Goal: Task Accomplishment & Management: Manage account settings

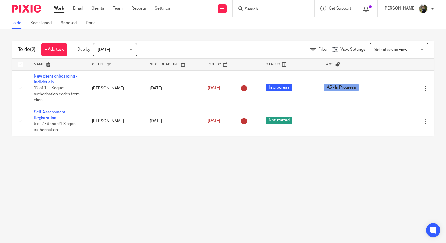
click at [258, 10] on input "Search" at bounding box center [270, 9] width 53 height 5
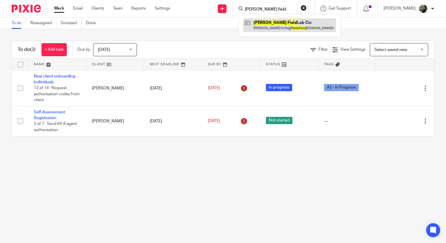
type input "flete field"
click at [277, 24] on link at bounding box center [289, 24] width 93 height 13
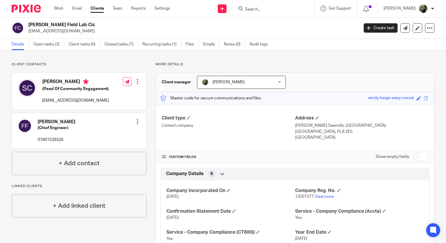
click at [270, 10] on input "Search" at bounding box center [270, 9] width 53 height 5
type input "mod d"
click at [266, 24] on link at bounding box center [292, 24] width 99 height 13
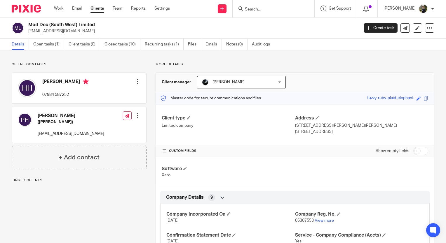
drag, startPoint x: 98, startPoint y: 31, endPoint x: 28, endPoint y: 36, distance: 70.5
click at [28, 36] on div "Mod Dec (South West) Limited hayleyhawkshaw@blueyonder.co.uk Create task Update…" at bounding box center [223, 28] width 446 height 21
copy p "hayleyhawkshaw@blueyonder.co.uk"
click at [261, 8] on input "Search" at bounding box center [270, 9] width 53 height 5
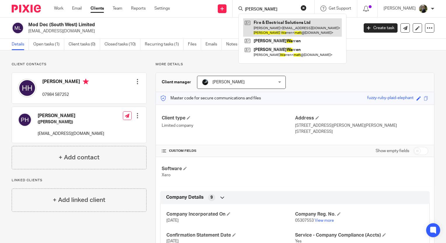
type input "matt wa"
click at [298, 26] on link at bounding box center [292, 27] width 99 height 18
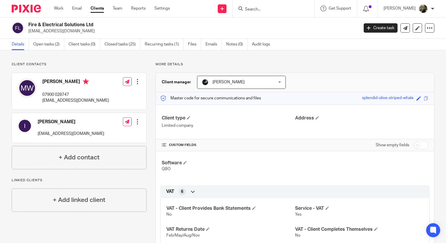
click at [275, 13] on div at bounding box center [274, 8] width 82 height 17
click at [273, 11] on input "Search" at bounding box center [270, 9] width 53 height 5
type input "saimar"
click at [275, 20] on link at bounding box center [279, 22] width 72 height 9
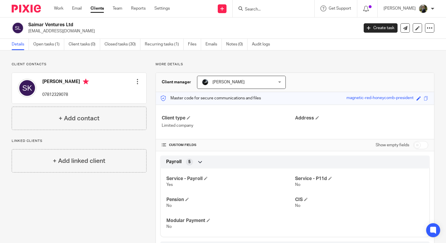
click at [199, 63] on p "More details" at bounding box center [295, 64] width 279 height 5
click at [257, 10] on input "Search" at bounding box center [270, 9] width 53 height 5
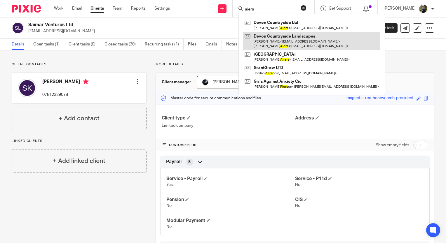
type input "aiers"
click at [283, 39] on link at bounding box center [311, 41] width 137 height 18
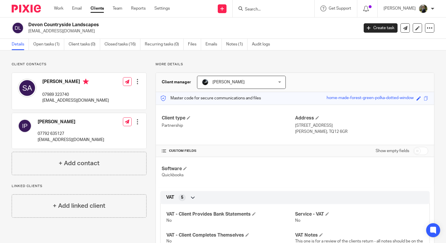
click at [269, 9] on input "Search" at bounding box center [270, 9] width 53 height 5
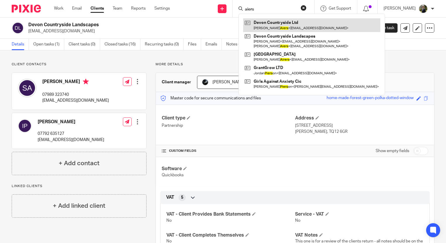
type input "aiers"
click at [273, 22] on link at bounding box center [311, 24] width 137 height 13
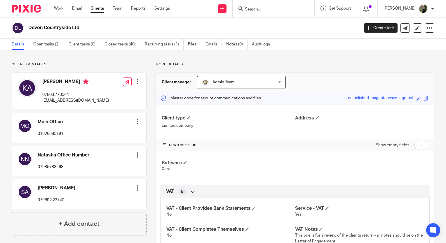
click at [34, 8] on img at bounding box center [26, 9] width 29 height 8
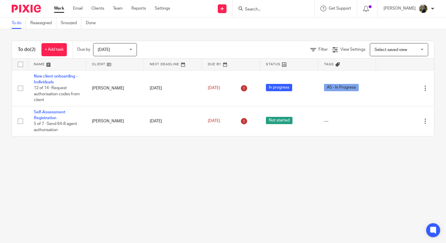
click at [278, 9] on input "Search" at bounding box center [270, 9] width 53 height 5
type input "queens"
click at [279, 22] on link at bounding box center [292, 24] width 99 height 13
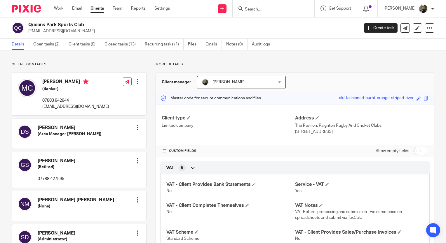
click at [258, 11] on input "Search" at bounding box center [270, 9] width 53 height 5
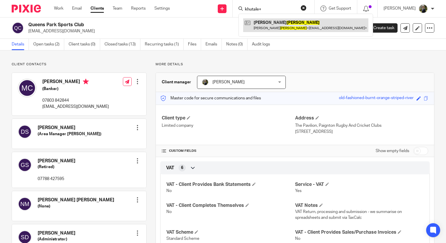
type input "khutale+"
click at [277, 27] on link at bounding box center [305, 24] width 125 height 13
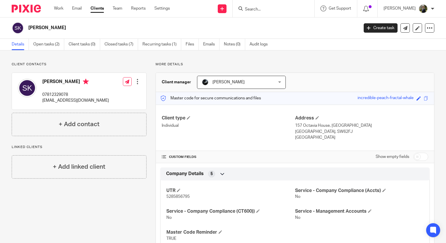
click at [259, 8] on input "Search" at bounding box center [270, 9] width 53 height 5
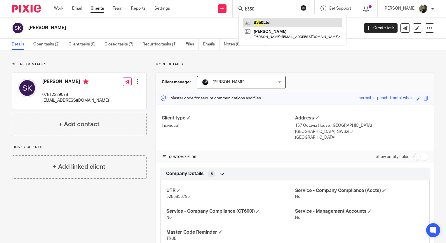
type input "b350"
click at [287, 20] on link at bounding box center [292, 22] width 99 height 9
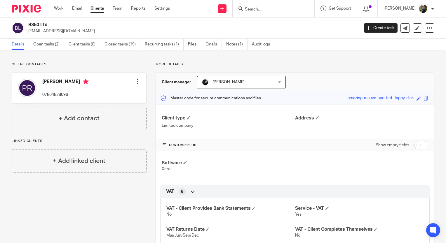
click at [258, 13] on div at bounding box center [274, 8] width 82 height 17
click at [259, 11] on input "Search" at bounding box center [270, 9] width 53 height 5
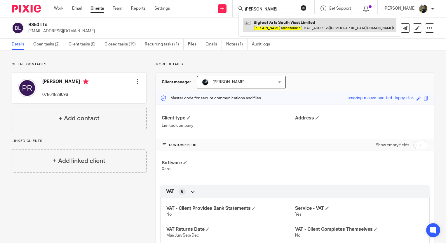
type input "alice tomkin"
click at [273, 20] on link at bounding box center [319, 24] width 153 height 13
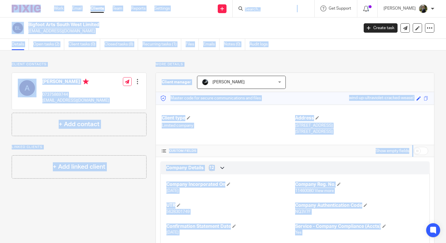
click at [93, 64] on p "Client contacts" at bounding box center [79, 64] width 135 height 5
click at [94, 69] on div "Client contacts [PERSON_NAME] 07375869744 [EMAIL_ADDRESS][DOMAIN_NAME] Edit con…" at bounding box center [79, 99] width 135 height 74
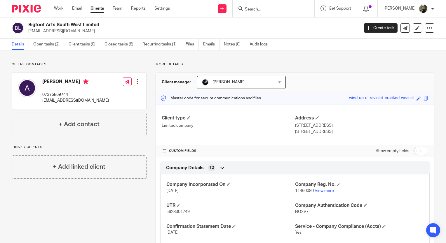
click at [278, 11] on input "Search" at bounding box center [270, 9] width 53 height 5
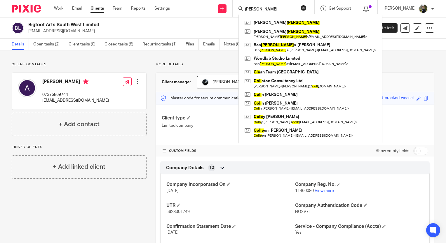
type input "coles"
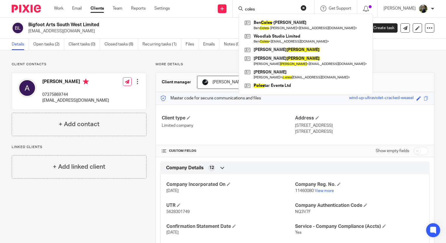
drag, startPoint x: 270, startPoint y: 9, endPoint x: 240, endPoint y: 0, distance: 31.7
click at [240, 1] on div "Send new email Create task Add client coles Ben Coles -Holley Ben Coles -Holley…" at bounding box center [312, 8] width 267 height 17
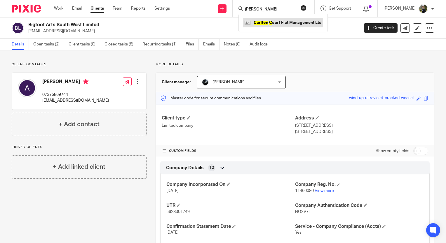
type input "carlton c"
click at [274, 25] on link at bounding box center [283, 22] width 80 height 9
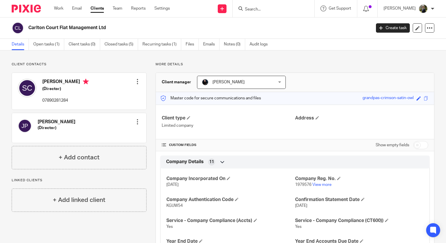
drag, startPoint x: 137, startPoint y: 120, endPoint x: 120, endPoint y: 119, distance: 17.2
click at [135, 121] on div at bounding box center [138, 122] width 6 height 6
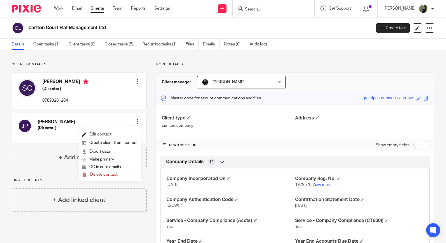
click at [102, 134] on link "Edit contact" at bounding box center [110, 134] width 56 height 8
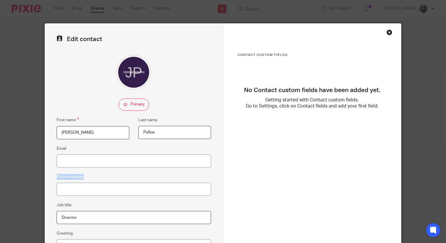
click at [88, 171] on div "Edit contact First name Jonathan Last name Pelloe Email Phone number Job title …" at bounding box center [134, 165] width 178 height 283
drag, startPoint x: 88, startPoint y: 171, endPoint x: 98, endPoint y: 188, distance: 20.2
click at [98, 188] on input "Phone number" at bounding box center [134, 189] width 154 height 13
click at [173, 188] on input "07772" at bounding box center [134, 189] width 154 height 13
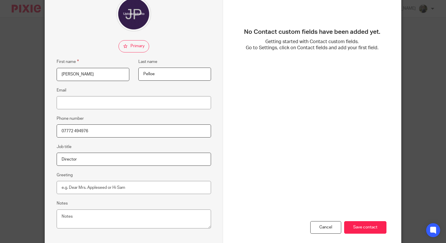
scroll to position [86, 0]
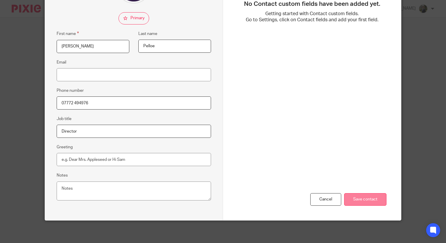
type input "07772 494976"
drag, startPoint x: 352, startPoint y: 197, endPoint x: 355, endPoint y: 198, distance: 3.1
click at [355, 198] on input "Save contact" at bounding box center [365, 199] width 42 height 13
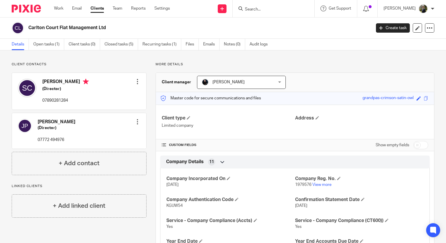
click at [259, 8] on input "Search" at bounding box center [270, 9] width 53 height 5
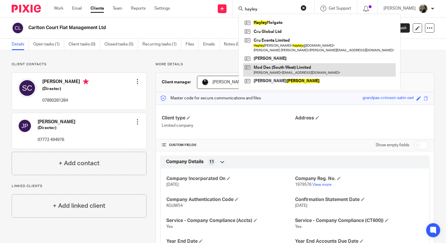
type input "hayley"
click at [284, 71] on link at bounding box center [319, 69] width 153 height 13
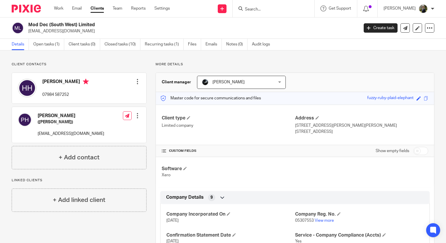
click at [259, 12] on input "Search" at bounding box center [270, 9] width 53 height 5
click at [259, 11] on input "Search" at bounding box center [270, 9] width 53 height 5
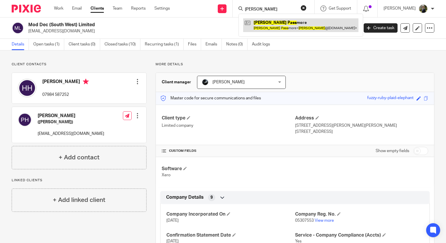
type input "[PERSON_NAME]"
click at [286, 26] on link at bounding box center [300, 24] width 115 height 13
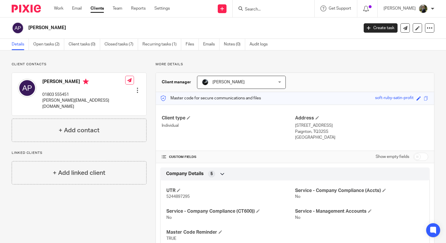
click at [280, 8] on input "Search" at bounding box center [270, 9] width 53 height 5
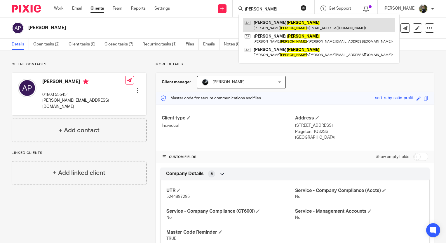
type input "passmore"
click at [271, 23] on link at bounding box center [319, 24] width 152 height 13
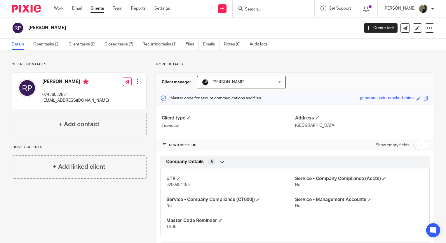
click at [271, 8] on input "Search" at bounding box center [270, 9] width 53 height 5
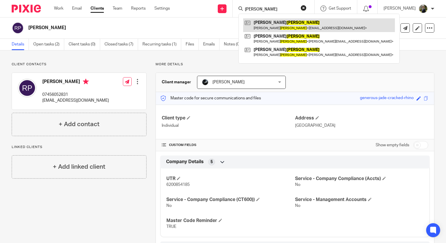
type input "[PERSON_NAME]"
click at [280, 29] on link at bounding box center [319, 24] width 152 height 13
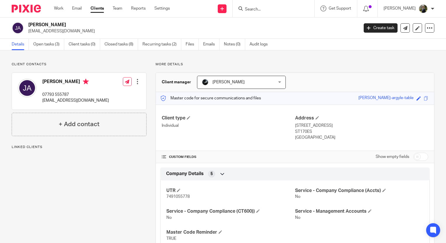
click at [264, 5] on form at bounding box center [275, 8] width 62 height 7
click at [264, 9] on input "Search" at bounding box center [270, 9] width 53 height 5
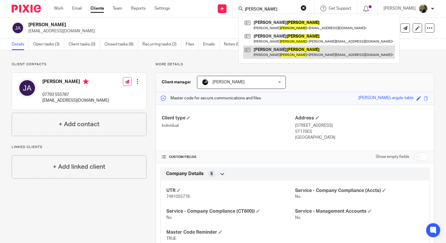
type input "ARNOLD"
click at [284, 49] on link at bounding box center [319, 52] width 152 height 13
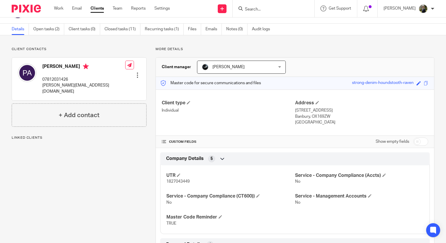
scroll to position [29, 0]
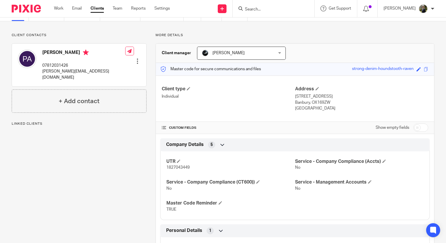
click at [269, 102] on div "Client type Individual" at bounding box center [228, 99] width 133 height 26
click at [315, 89] on span at bounding box center [317, 89] width 4 height 4
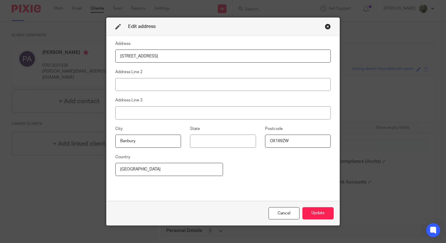
click at [153, 57] on input "6 Anstee Close" at bounding box center [222, 56] width 215 height 13
drag, startPoint x: 155, startPoint y: 57, endPoint x: 79, endPoint y: 65, distance: 76.0
click at [79, 65] on div "Edit address Address 6 Anstee Close Address Line 2 Address Line 3 City [GEOGRAP…" at bounding box center [223, 121] width 446 height 243
click at [126, 56] on input "48 weddwedderburn Road" at bounding box center [222, 56] width 215 height 13
type input "48 Weddwedderburn Road"
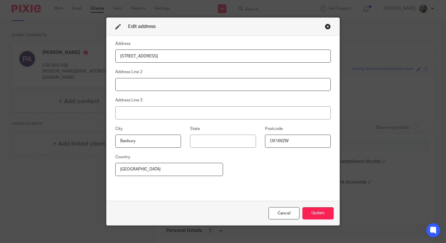
click at [135, 89] on input at bounding box center [222, 84] width 215 height 13
type input "Marldon"
drag, startPoint x: 137, startPoint y: 144, endPoint x: 89, endPoint y: 143, distance: 48.2
click at [90, 144] on div "Edit address Address 48 Weddwedderburn Road Address Line 2 Marldon Address Line…" at bounding box center [223, 121] width 446 height 243
drag, startPoint x: 294, startPoint y: 144, endPoint x: 235, endPoint y: 139, distance: 59.4
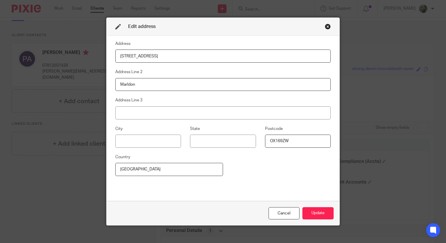
click at [243, 142] on div "City State Postcode OX169ZW" at bounding box center [218, 139] width 224 height 28
type input "WR14 2DQ"
click at [317, 211] on button "Update" at bounding box center [317, 213] width 31 height 13
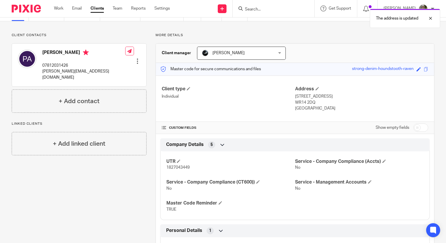
scroll to position [0, 0]
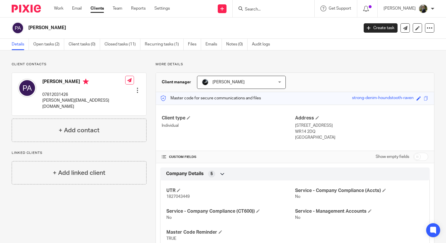
click at [266, 9] on div "The address is updated" at bounding box center [331, 17] width 217 height 22
click at [264, 15] on div at bounding box center [274, 8] width 82 height 17
click at [261, 11] on input "Search" at bounding box center [270, 9] width 53 height 5
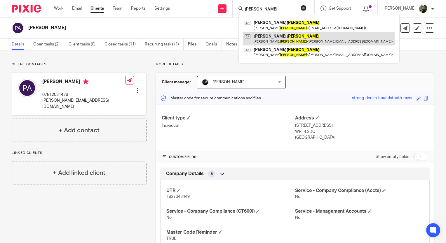
type input "ARNOLD"
click at [270, 38] on link at bounding box center [319, 38] width 152 height 13
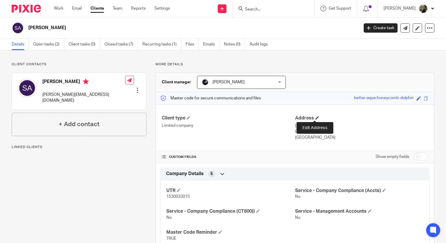
click at [315, 117] on span at bounding box center [317, 118] width 4 height 4
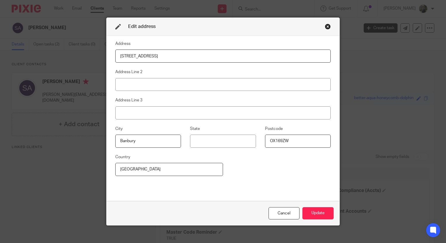
drag, startPoint x: 152, startPoint y: 58, endPoint x: 95, endPoint y: 60, distance: 56.6
click at [97, 57] on div "Edit address Address 6 Anstee Close Address Line 2 Address Line 3 City Banbury …" at bounding box center [223, 121] width 446 height 243
type input "48 W"
click at [325, 29] on div "Close this dialog window" at bounding box center [328, 27] width 6 height 6
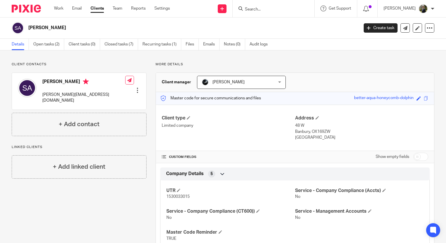
click at [282, 7] on input "Search" at bounding box center [270, 9] width 53 height 5
click at [269, 8] on input "Search" at bounding box center [270, 9] width 53 height 5
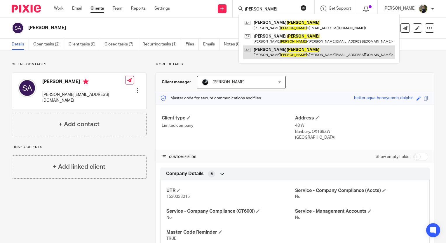
type input "ARNOLD"
click at [283, 51] on link at bounding box center [319, 52] width 152 height 13
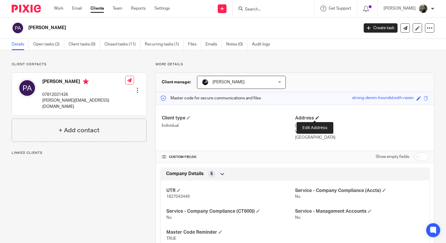
click at [316, 118] on span at bounding box center [317, 118] width 4 height 4
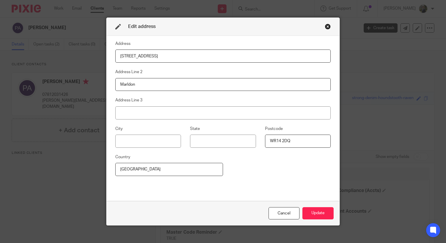
drag, startPoint x: 177, startPoint y: 57, endPoint x: 92, endPoint y: 60, distance: 85.6
click at [92, 60] on div "Edit address Address [STREET_ADDRESS] Address Line 2 Marldon Address Line 3 Cit…" at bounding box center [223, 121] width 446 height 243
click at [325, 27] on div "Close this dialog window" at bounding box center [328, 27] width 6 height 6
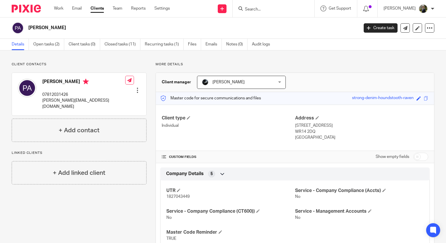
click at [279, 8] on input "Search" at bounding box center [270, 9] width 53 height 5
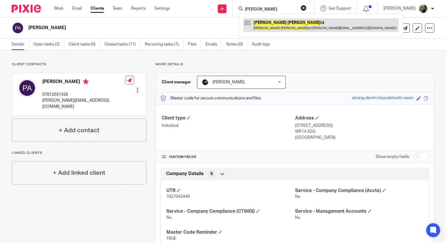
type input "[PERSON_NAME]"
click at [281, 25] on link at bounding box center [321, 24] width 156 height 13
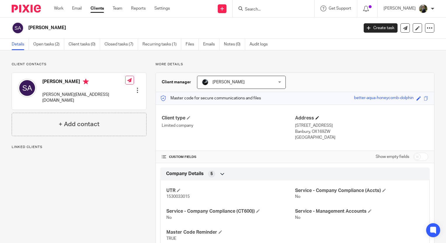
click at [317, 116] on h4 "Address" at bounding box center [361, 118] width 133 height 6
click at [315, 118] on span at bounding box center [317, 118] width 4 height 4
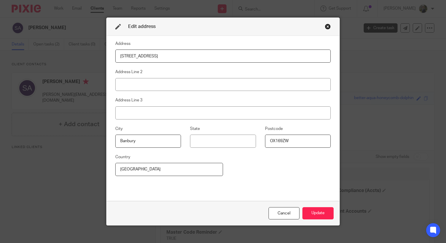
drag, startPoint x: 170, startPoint y: 55, endPoint x: 88, endPoint y: 59, distance: 82.7
click at [88, 59] on div "Edit address Address 6 Anstee Close Address Line 2 Address Line 3 City Banbury …" at bounding box center [223, 121] width 446 height 243
type input "48 Weddwedderburn Road"
drag, startPoint x: 150, startPoint y: 143, endPoint x: 82, endPoint y: 145, distance: 68.0
click at [85, 145] on div "Edit address Address 48 Weddwedderburn Road Address Line 2 Address Line 3 City …" at bounding box center [223, 121] width 446 height 243
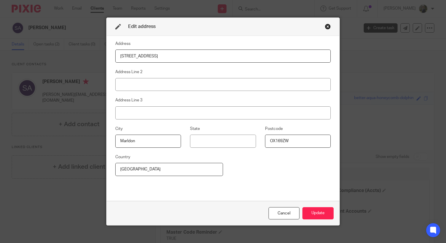
type input "Marldon"
drag, startPoint x: 291, startPoint y: 144, endPoint x: 249, endPoint y: 141, distance: 43.0
click at [249, 141] on div "City Marldon State Postcode OX169ZW" at bounding box center [218, 139] width 224 height 28
type input "WR14"
click at [309, 211] on button "Update" at bounding box center [317, 213] width 31 height 13
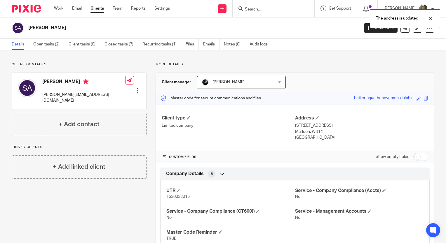
click at [258, 11] on div "The address is updated" at bounding box center [331, 17] width 217 height 22
click at [262, 9] on div "The address is updated" at bounding box center [331, 17] width 217 height 22
click at [264, 9] on div "The address is updated" at bounding box center [331, 17] width 217 height 22
click at [268, 9] on div "The address is updated" at bounding box center [331, 17] width 217 height 22
click at [258, 6] on body "Work Email Clients Team Reports Settings Work Email Clients Team Reports Settin…" at bounding box center [223, 121] width 446 height 243
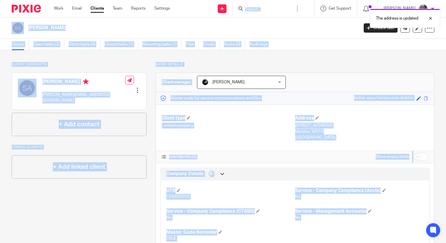
drag, startPoint x: 258, startPoint y: 6, endPoint x: 292, endPoint y: 6, distance: 33.9
click at [292, 6] on div "The address is updated" at bounding box center [331, 17] width 217 height 22
click at [268, 10] on div "The address is updated" at bounding box center [331, 17] width 217 height 22
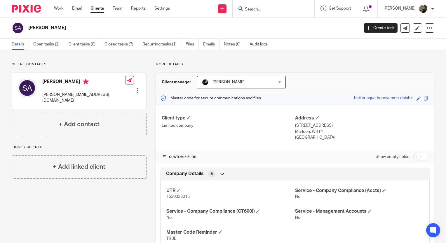
drag, startPoint x: 266, startPoint y: 11, endPoint x: 289, endPoint y: 9, distance: 23.1
click at [267, 11] on div "The address is updated" at bounding box center [331, 17] width 217 height 22
click at [259, 10] on input "Search" at bounding box center [270, 9] width 53 height 5
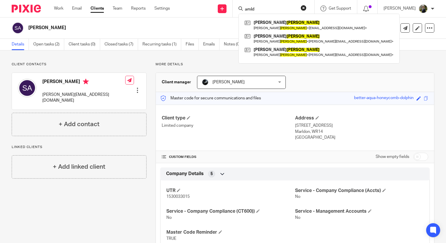
type input "arnld"
click at [174, 31] on div "Sarah Arnold" at bounding box center [183, 28] width 343 height 12
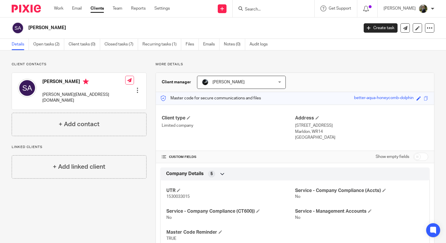
click at [260, 10] on input "Search" at bounding box center [270, 9] width 53 height 5
click at [199, 30] on h2 "Sarah Arnold" at bounding box center [158, 28] width 261 height 6
click at [264, 9] on input "Search" at bounding box center [270, 9] width 53 height 5
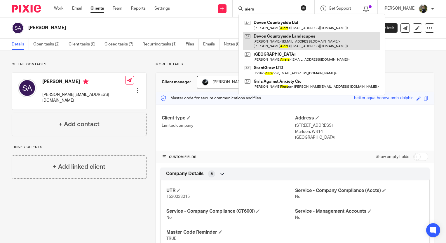
type input "aiers"
click at [287, 41] on link at bounding box center [311, 41] width 137 height 18
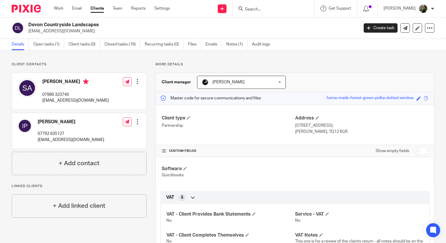
click at [282, 8] on input "Search" at bounding box center [270, 9] width 53 height 5
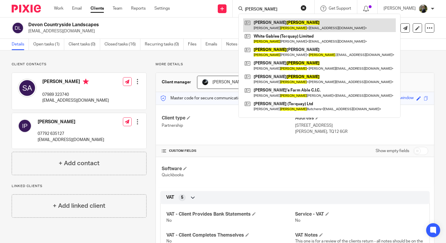
type input "[PERSON_NAME]"
click at [284, 25] on link at bounding box center [319, 24] width 153 height 13
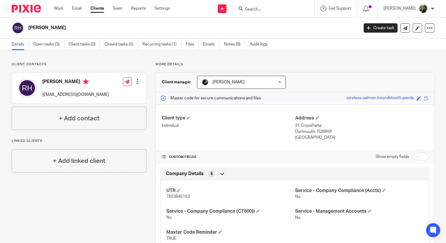
click at [77, 143] on p "Linked clients" at bounding box center [79, 141] width 135 height 5
click at [278, 7] on input "Search" at bounding box center [270, 9] width 53 height 5
type input "dart hea"
click at [299, 26] on link at bounding box center [279, 22] width 72 height 9
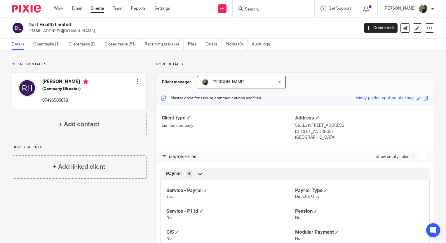
click at [268, 12] on form at bounding box center [275, 8] width 62 height 7
click at [267, 9] on input "Search" at bounding box center [270, 9] width 53 height 5
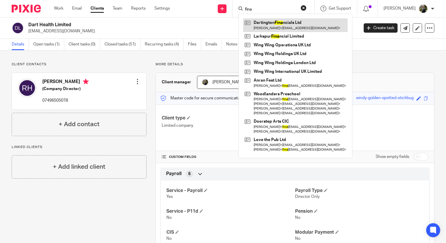
type input "fina"
click at [303, 26] on link at bounding box center [295, 24] width 104 height 13
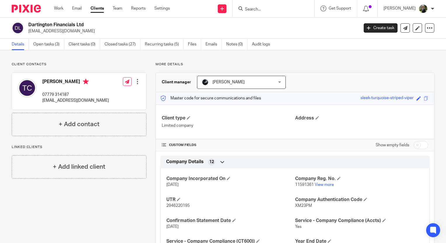
click at [263, 9] on input "Search" at bounding box center [270, 9] width 53 height 5
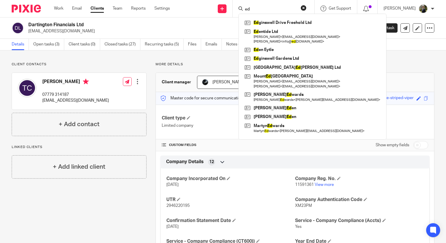
type input "e"
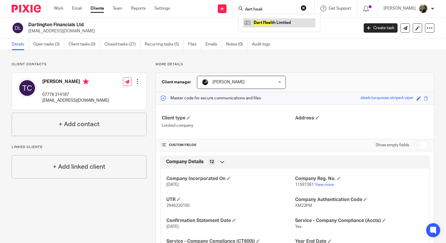
type input "dart heak"
click at [267, 22] on link at bounding box center [279, 22] width 72 height 9
click at [268, 22] on link at bounding box center [279, 22] width 72 height 9
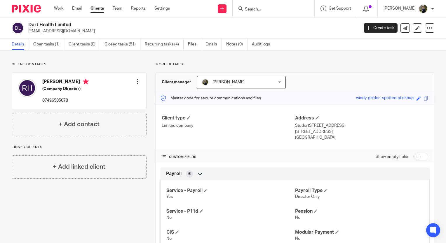
click at [259, 11] on input "Search" at bounding box center [270, 9] width 53 height 5
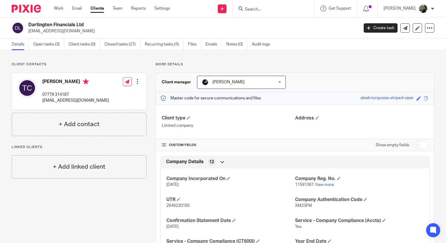
click at [284, 7] on input "Search" at bounding box center [270, 9] width 53 height 5
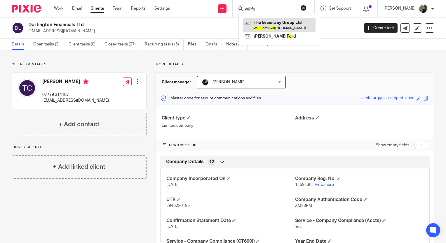
type input "will fo"
click at [280, 26] on link at bounding box center [279, 24] width 72 height 13
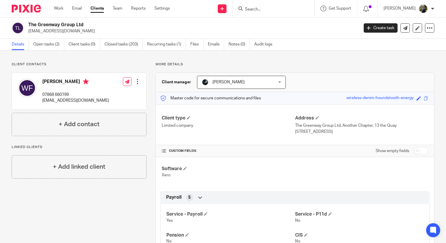
click at [258, 10] on input "Search" at bounding box center [270, 9] width 53 height 5
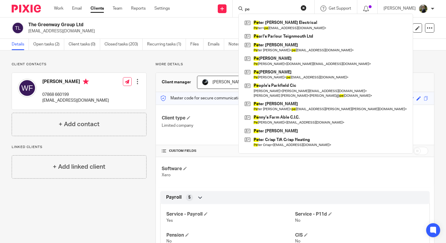
type input "p"
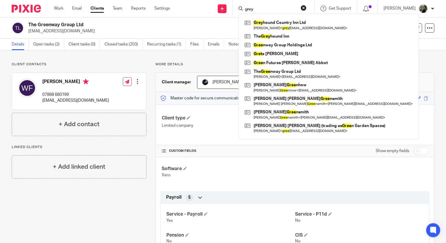
type input "grey"
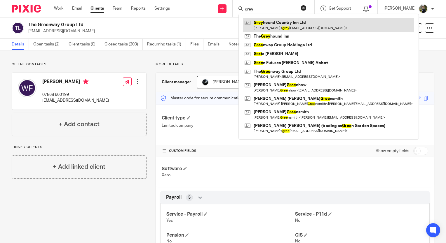
click at [292, 22] on link at bounding box center [328, 24] width 171 height 13
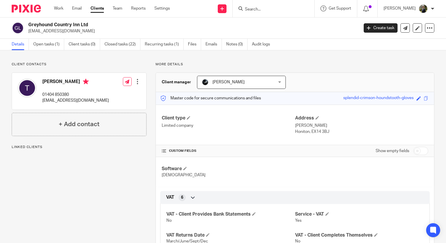
drag, startPoint x: 107, startPoint y: 102, endPoint x: 42, endPoint y: 105, distance: 65.4
click at [42, 105] on div "[PERSON_NAME] 01404 850380 [EMAIL_ADDRESS][DOMAIN_NAME] Edit contact Create cli…" at bounding box center [79, 91] width 134 height 37
copy p "[EMAIL_ADDRESS][DOMAIN_NAME]"
